Goal: Task Accomplishment & Management: Manage account settings

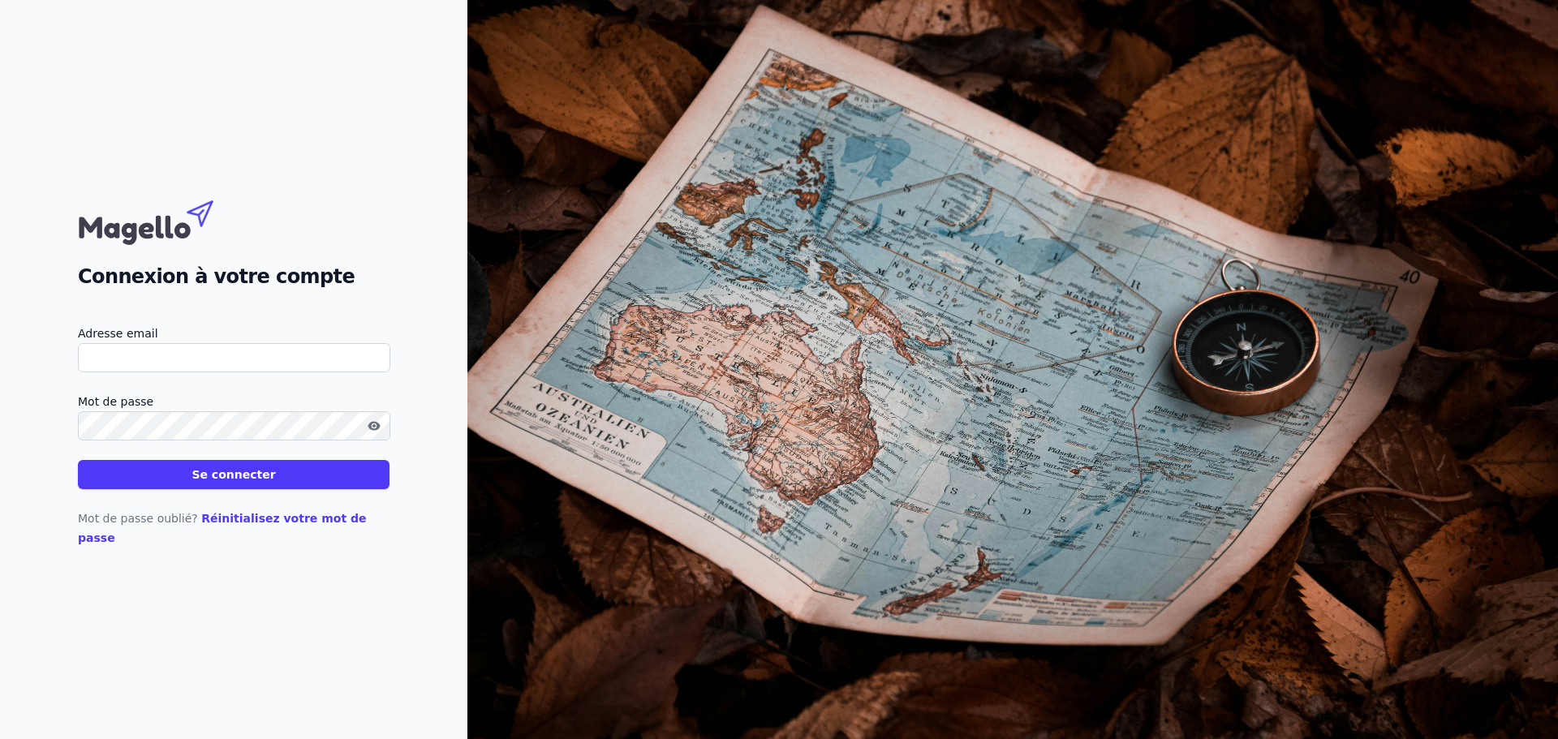
click at [154, 365] on input "Adresse email" at bounding box center [234, 357] width 312 height 29
type input "opaelinck@hotmail.com"
click at [258, 487] on button "Se connecter" at bounding box center [234, 474] width 312 height 29
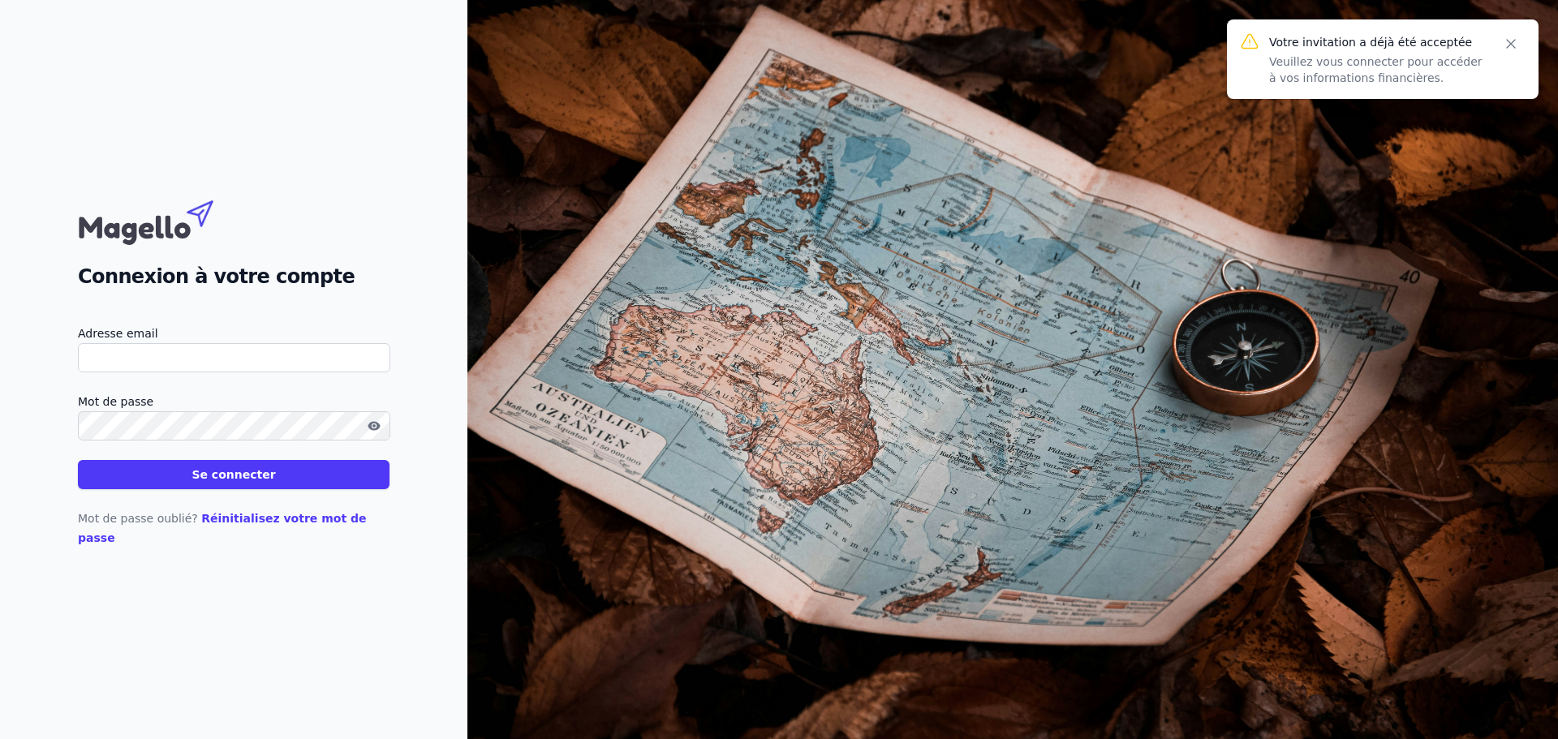
click at [136, 368] on input "Adresse email" at bounding box center [234, 357] width 312 height 29
type input "opaelinck@hotmail.com"
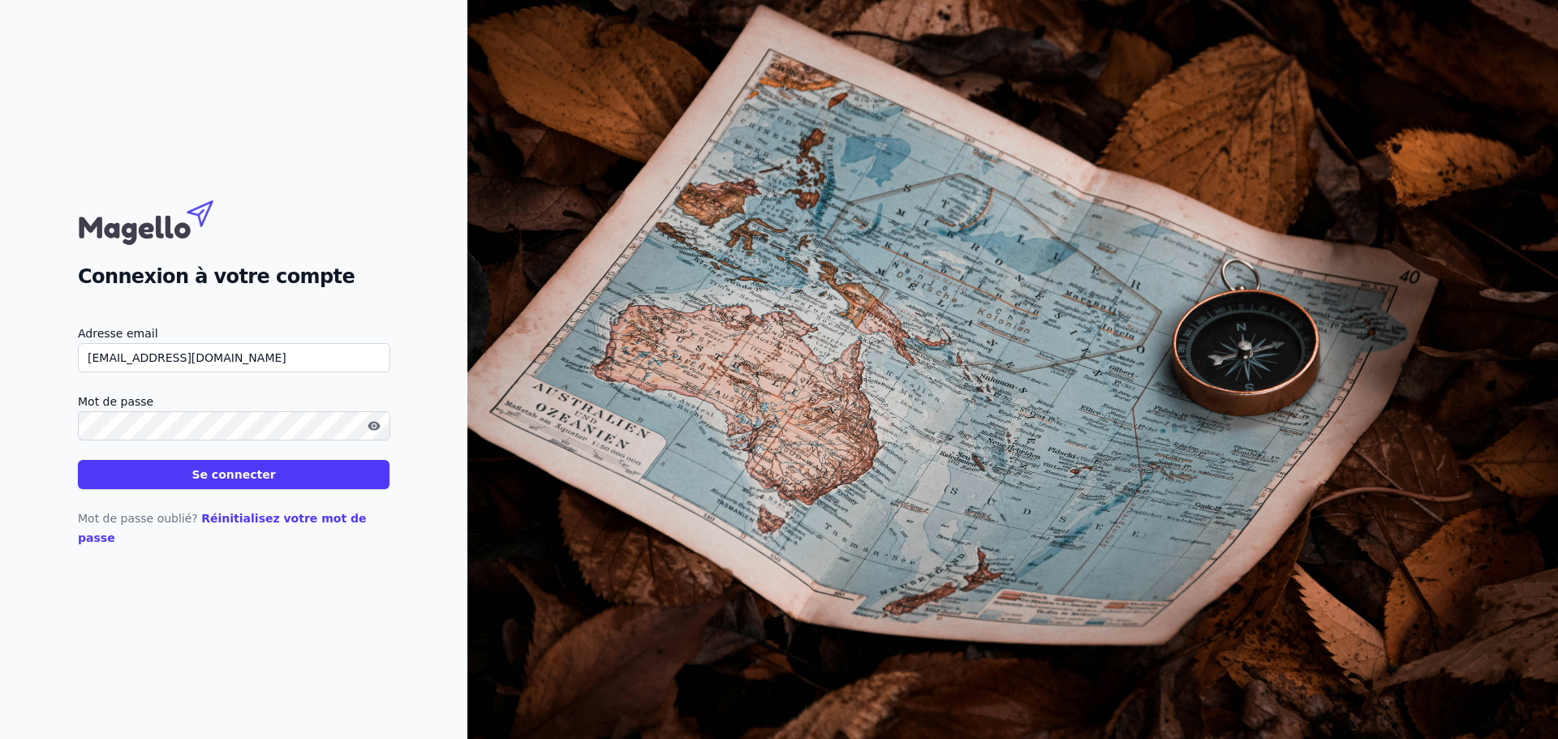
click at [78, 460] on button "Se connecter" at bounding box center [234, 474] width 312 height 29
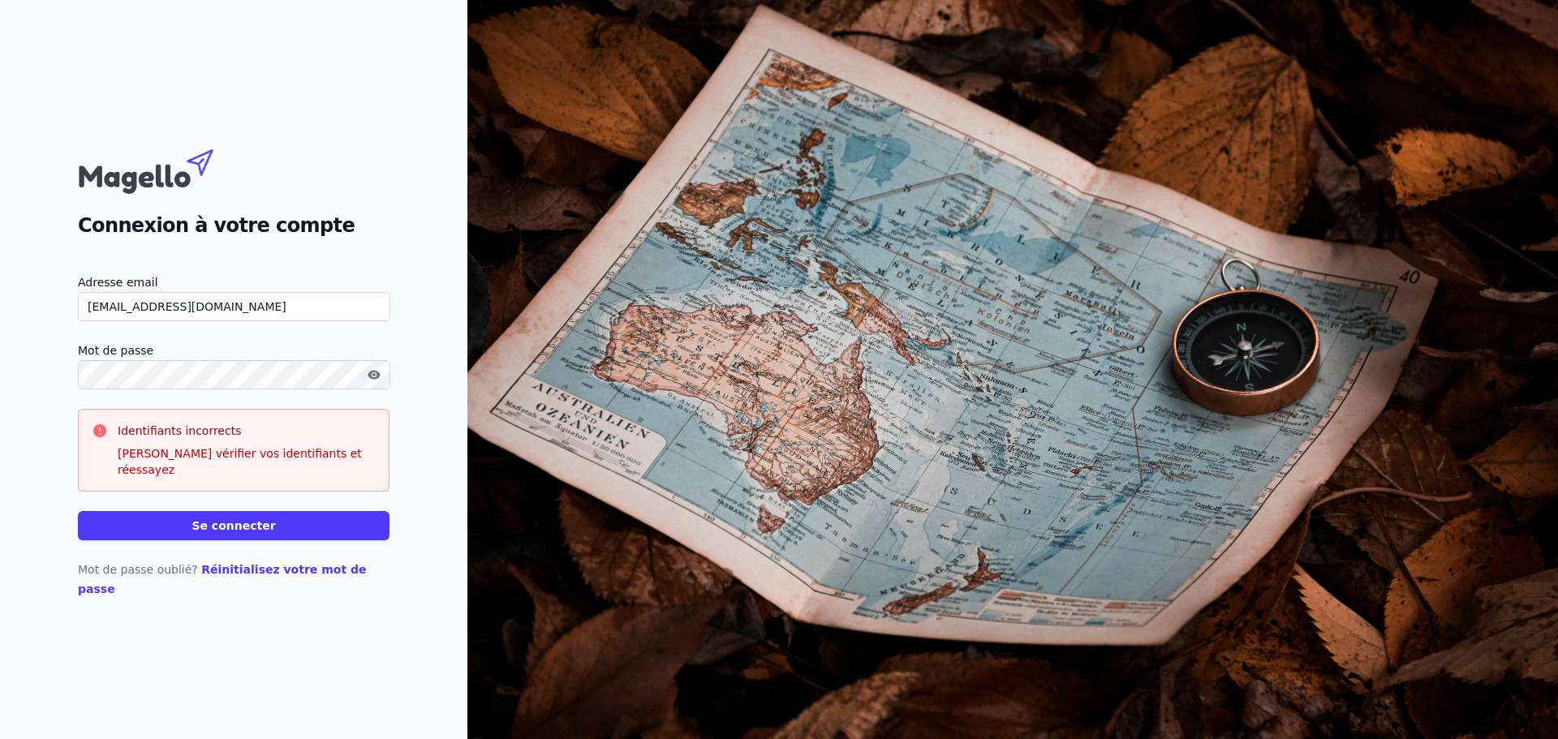
click at [273, 574] on link "Réinitialisez votre mot de passe" at bounding box center [222, 579] width 289 height 32
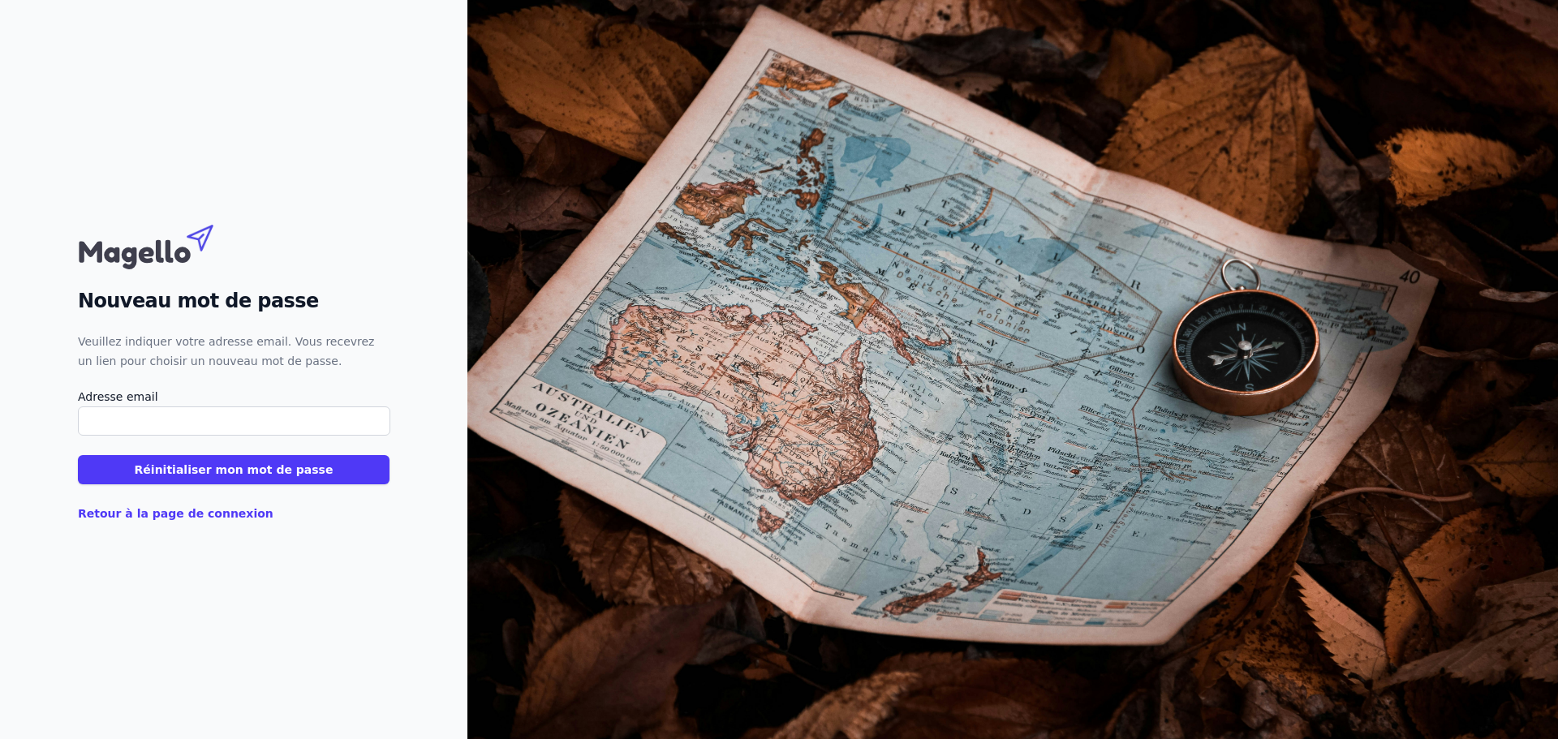
click at [207, 415] on input "Adresse email" at bounding box center [234, 420] width 312 height 29
type input "opaelinck@hotmail.com"
click at [231, 462] on button "Réinitialiser mon mot de passe" at bounding box center [234, 469] width 312 height 29
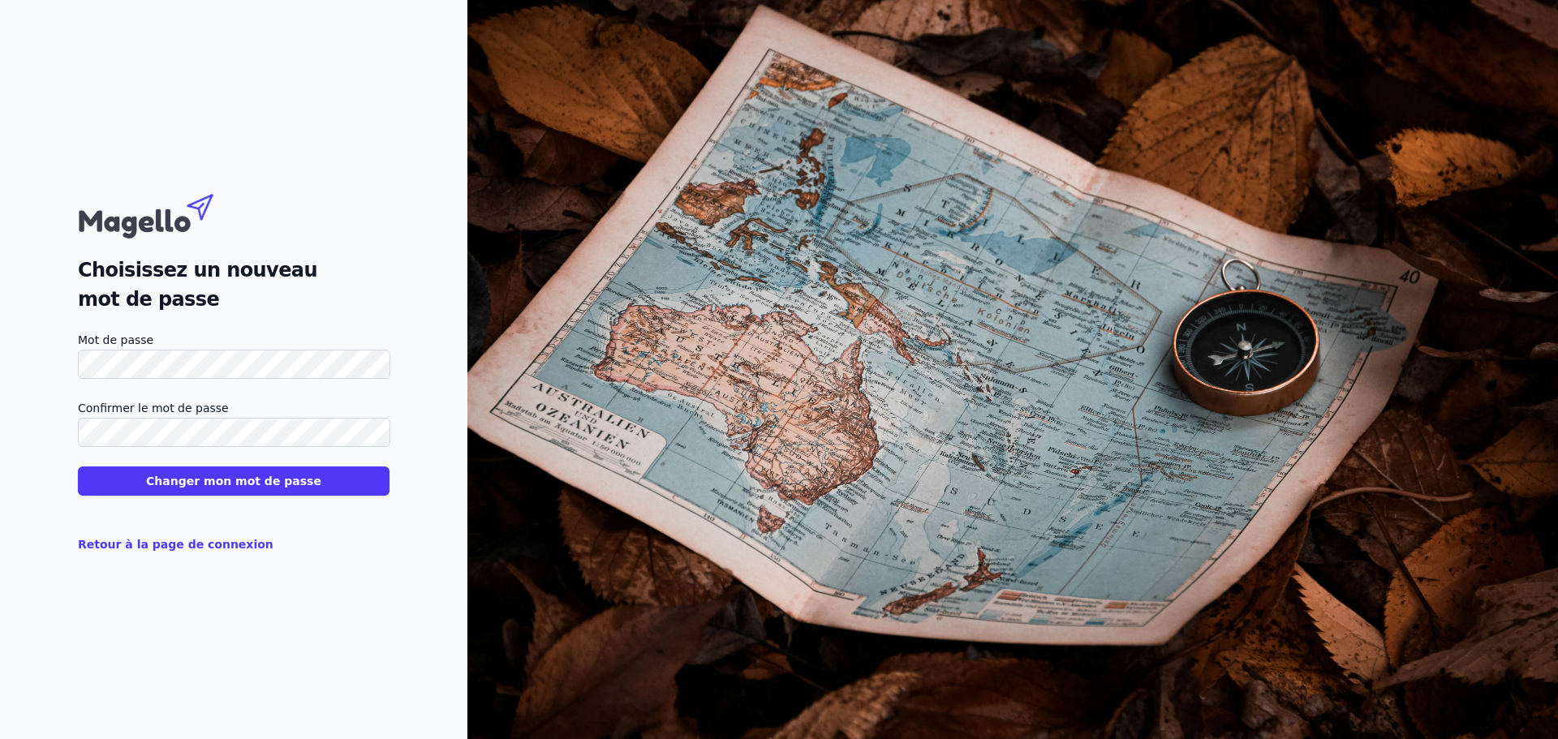
click at [308, 471] on button "Changer mon mot de passe" at bounding box center [234, 481] width 312 height 29
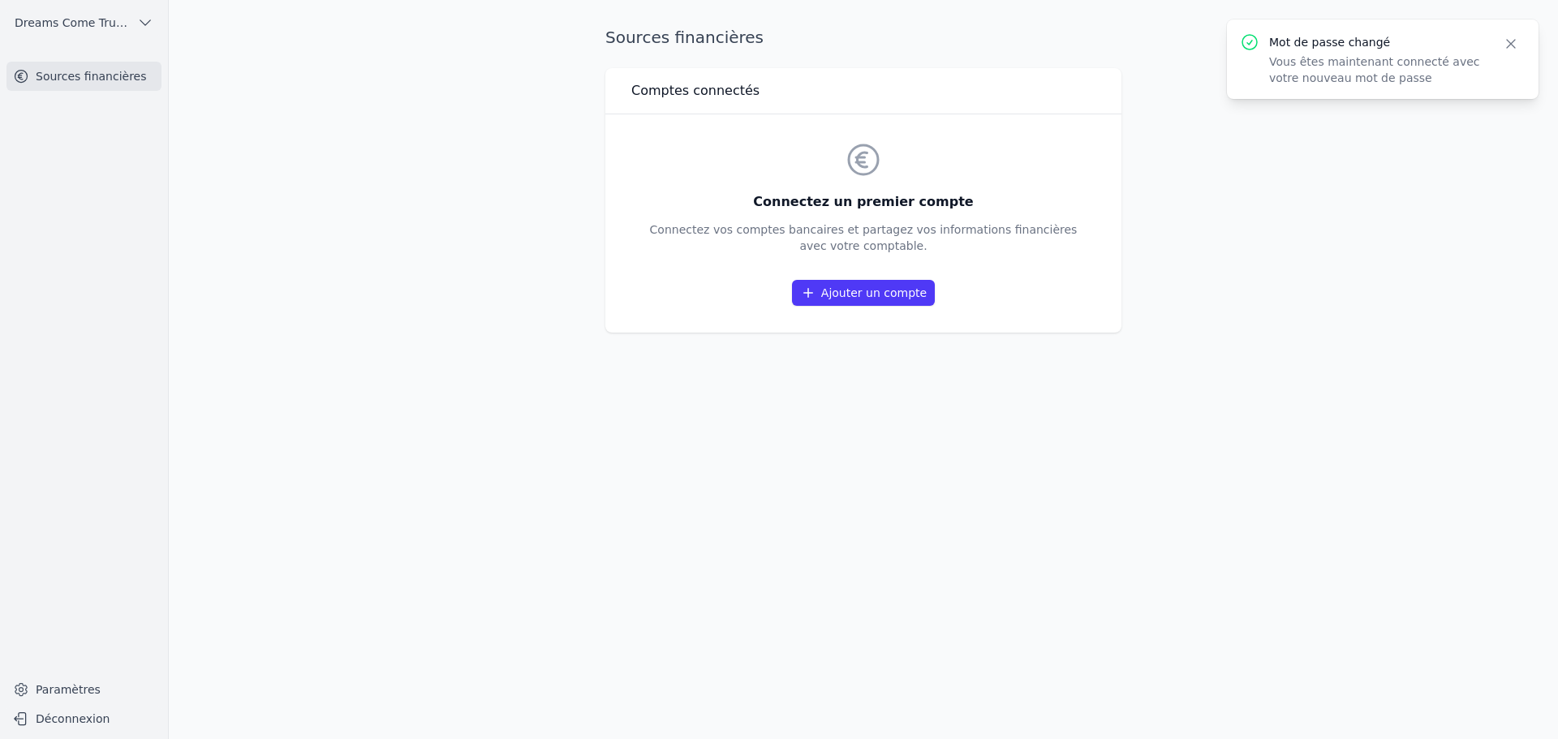
click at [890, 293] on link "Ajouter un compte" at bounding box center [863, 293] width 143 height 26
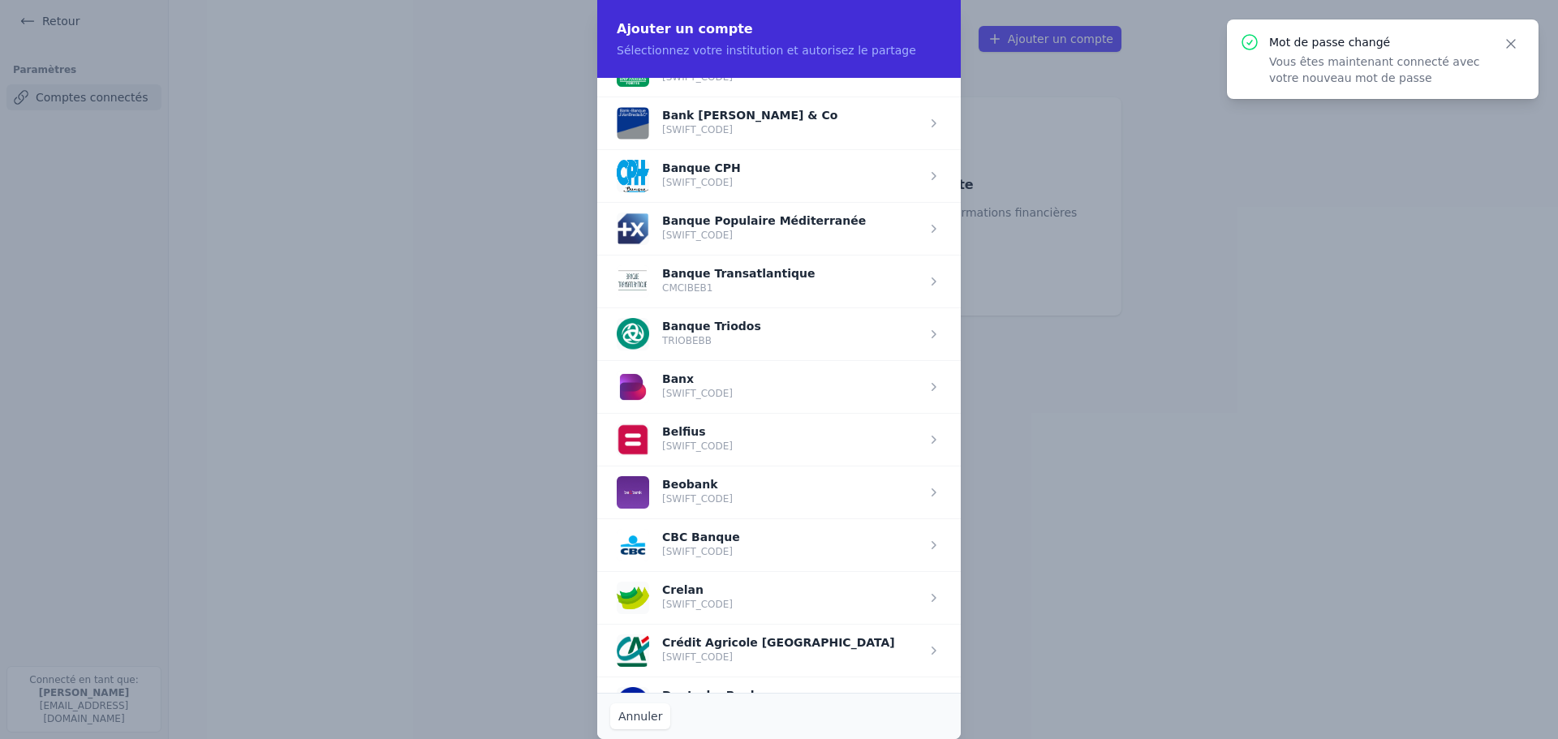
scroll to position [325, 0]
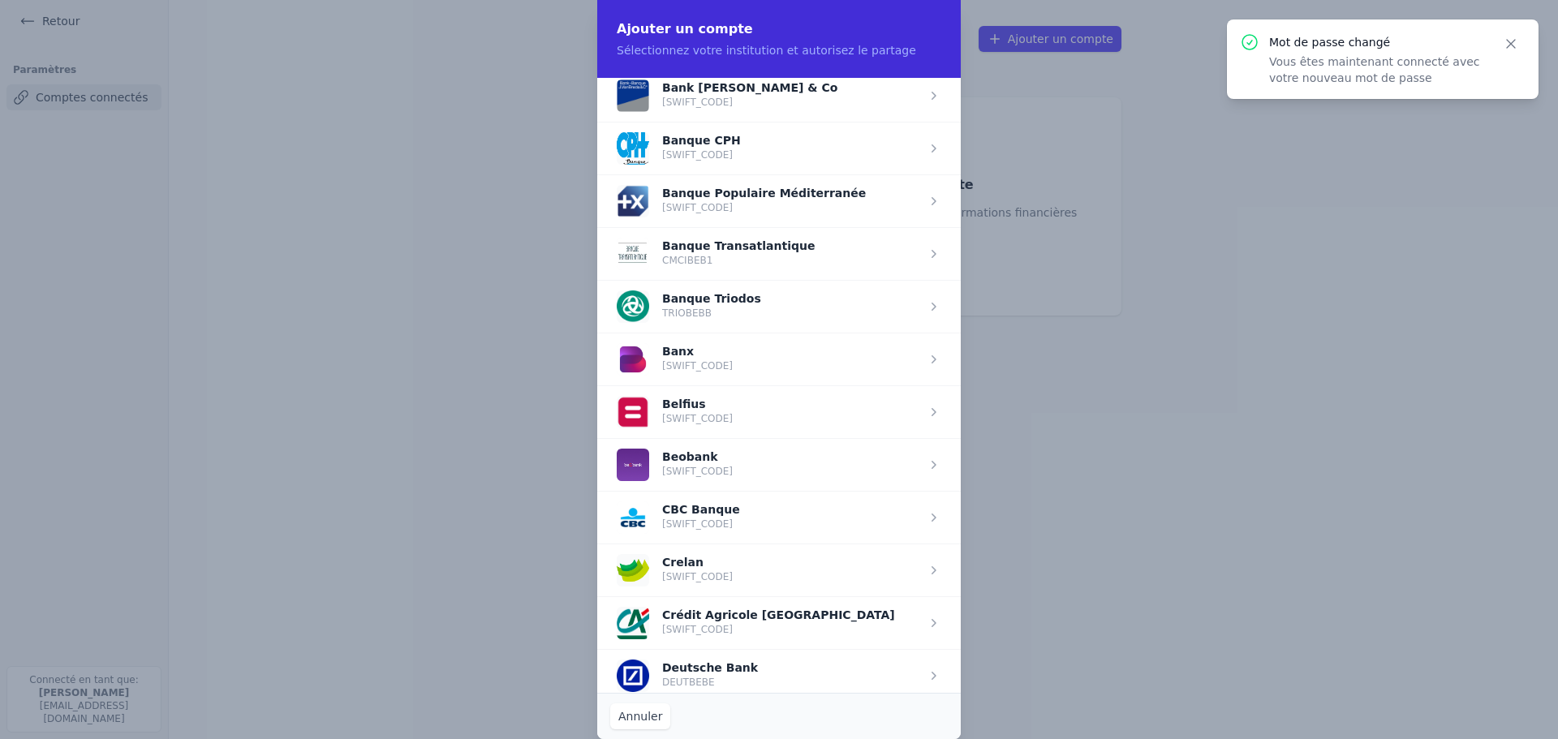
click at [766, 408] on span "button" at bounding box center [778, 411] width 363 height 53
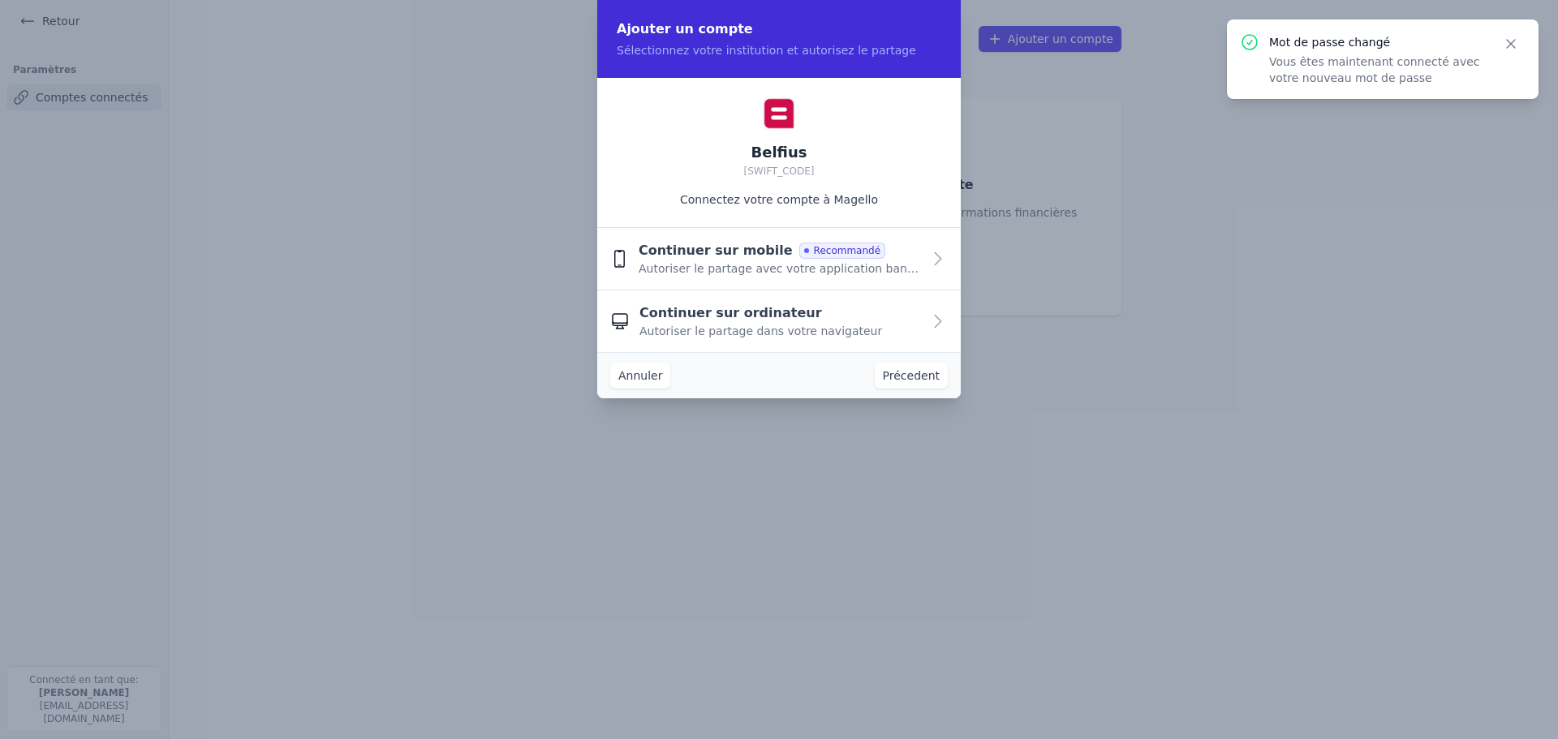
scroll to position [0, 0]
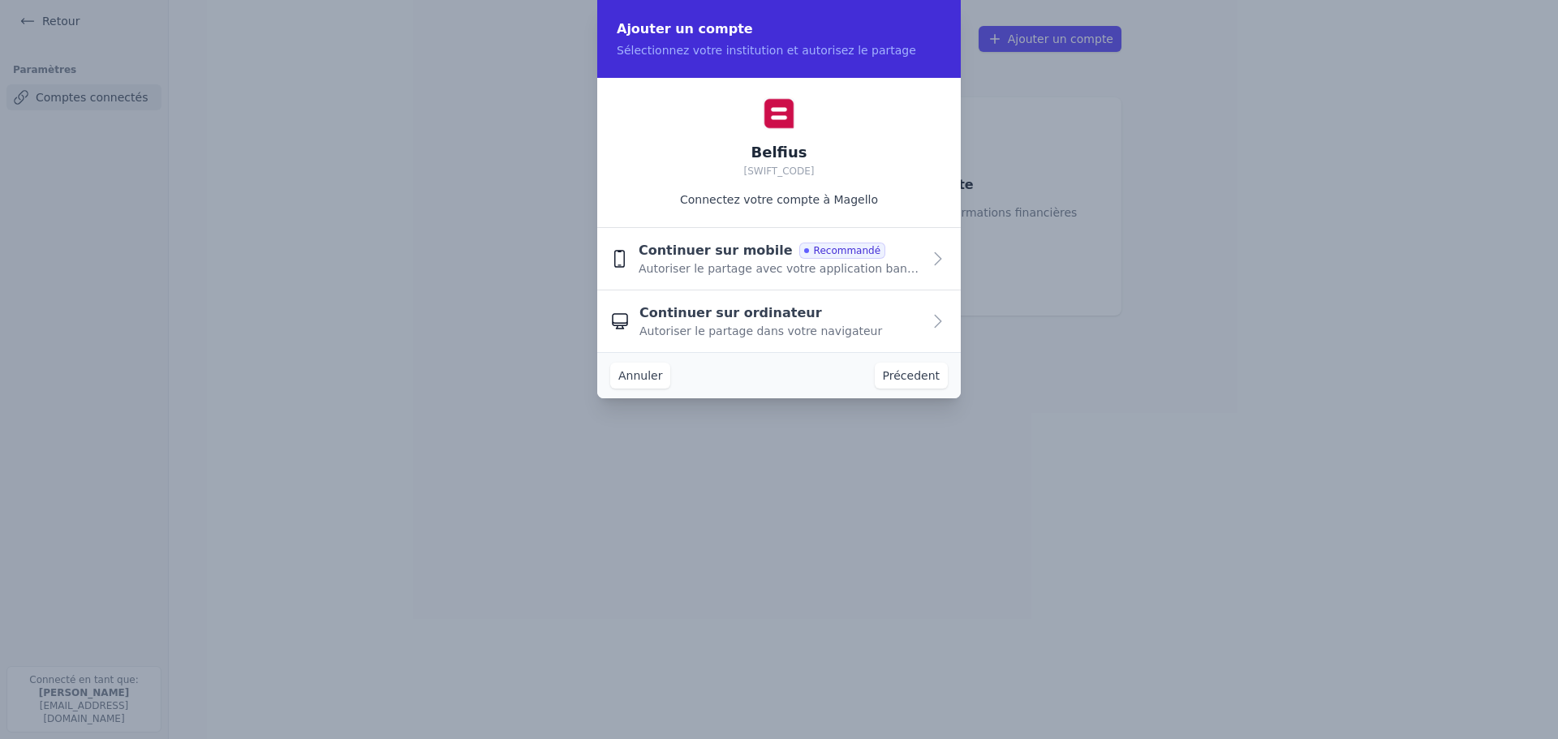
click at [841, 259] on div "Continuer sur mobile Recommandé" at bounding box center [762, 250] width 247 height 19
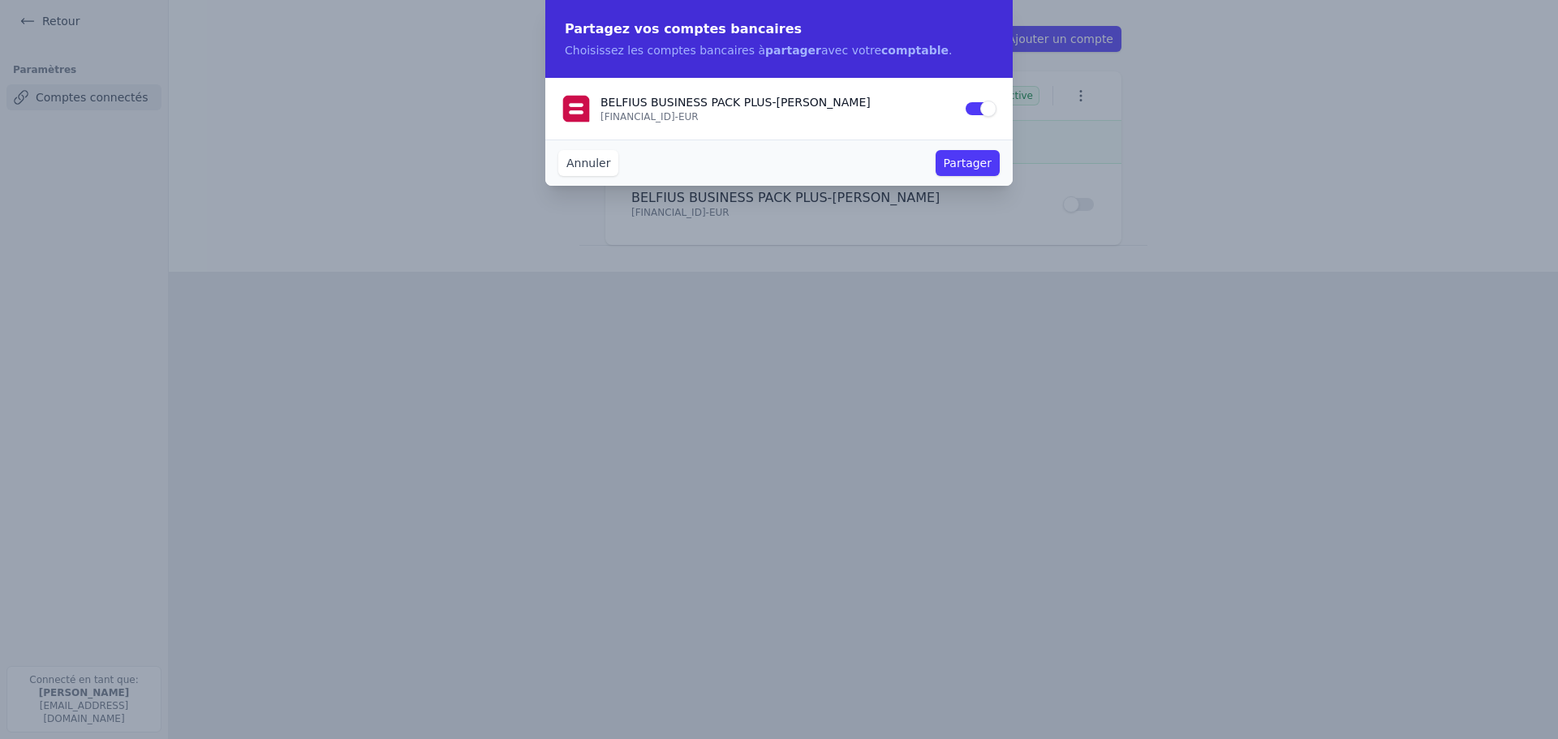
click at [953, 162] on button "Partager" at bounding box center [968, 163] width 64 height 26
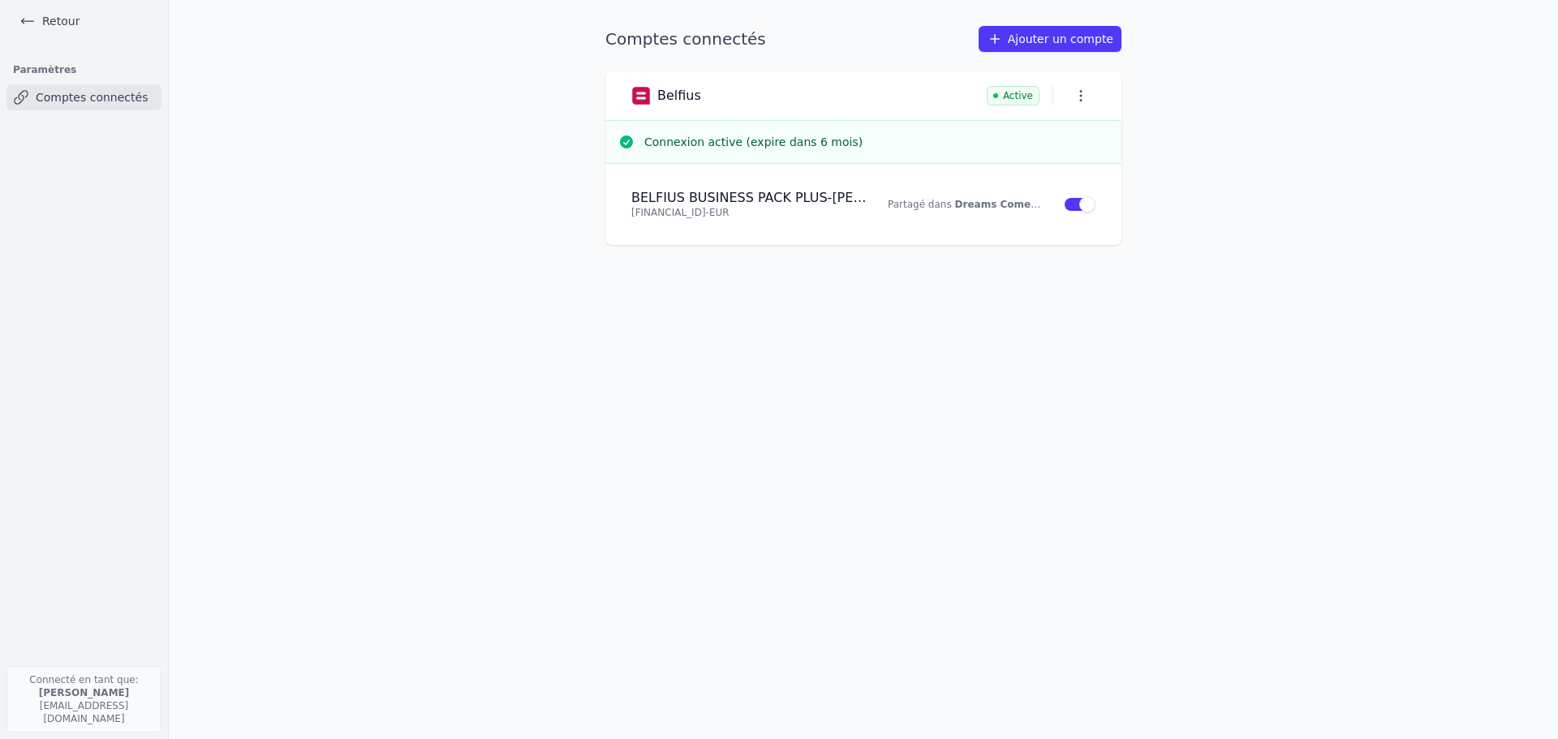
click at [67, 21] on link "Retour" at bounding box center [49, 21] width 73 height 23
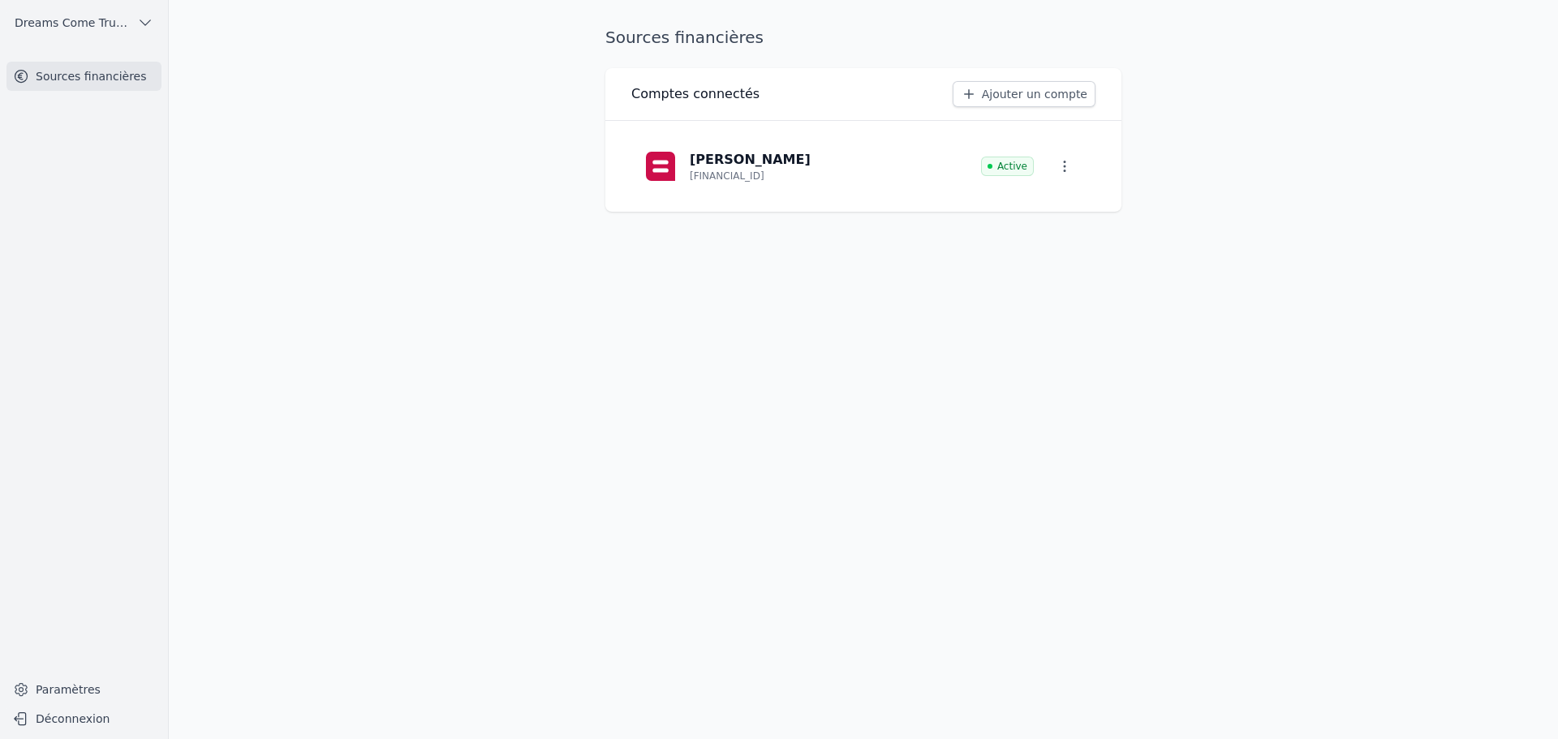
click at [52, 75] on link "Sources financières" at bounding box center [83, 76] width 155 height 29
click at [69, 719] on button "Déconnexion" at bounding box center [83, 719] width 155 height 26
